Goal: Information Seeking & Learning: Stay updated

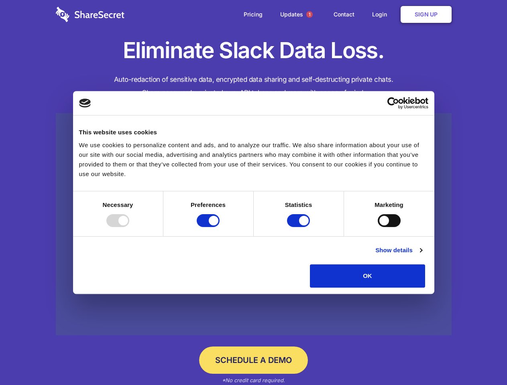
click at [129, 227] on div at bounding box center [117, 220] width 23 height 13
click at [220, 227] on input "Preferences" at bounding box center [208, 220] width 23 height 13
checkbox input "false"
click at [299, 227] on input "Statistics" at bounding box center [298, 220] width 23 height 13
checkbox input "false"
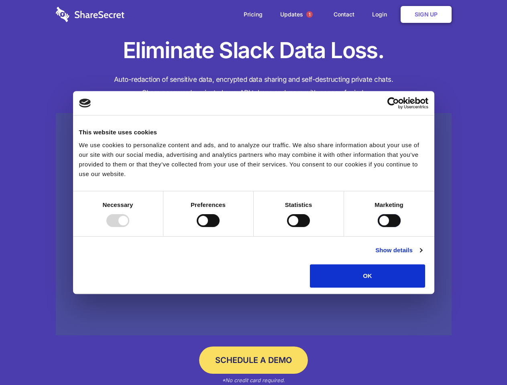
click at [378, 227] on input "Marketing" at bounding box center [389, 220] width 23 height 13
checkbox input "true"
click at [422, 255] on link "Show details" at bounding box center [398, 251] width 47 height 10
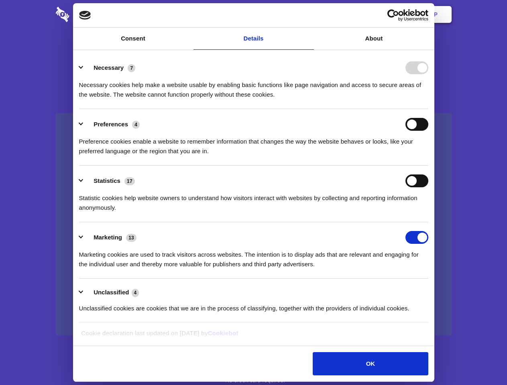
click at [432, 291] on ul "Necessary 7 Necessary cookies help make a website usable by enabling basic func…" at bounding box center [253, 188] width 357 height 271
click at [309, 14] on span "1" at bounding box center [309, 14] width 6 height 6
